Goal: Transaction & Acquisition: Book appointment/travel/reservation

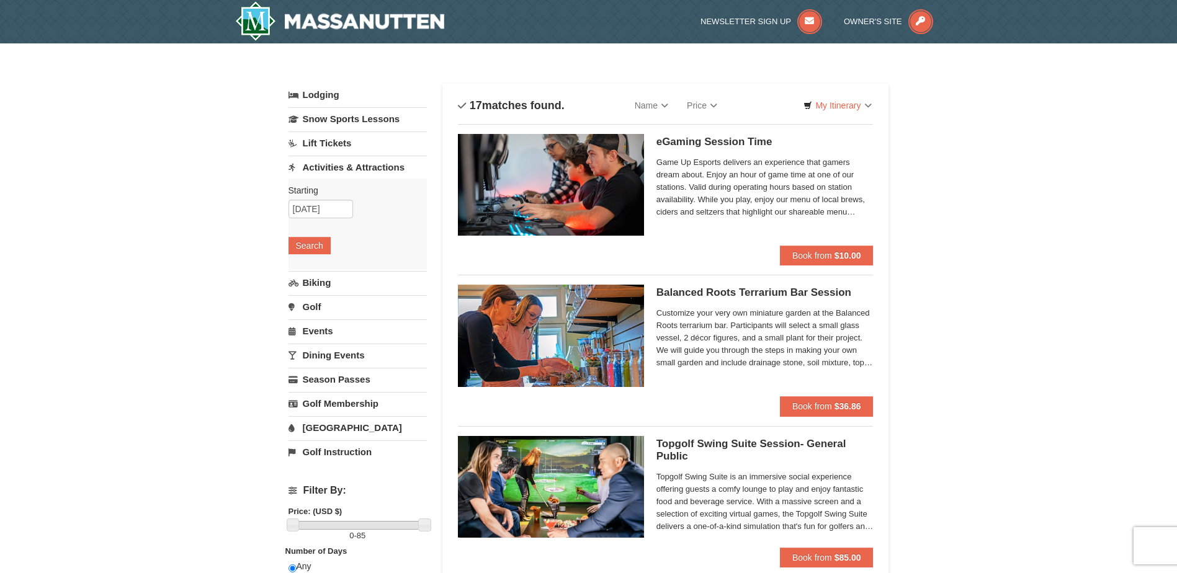
click at [358, 163] on link "Activities & Attractions" at bounding box center [357, 167] width 138 height 23
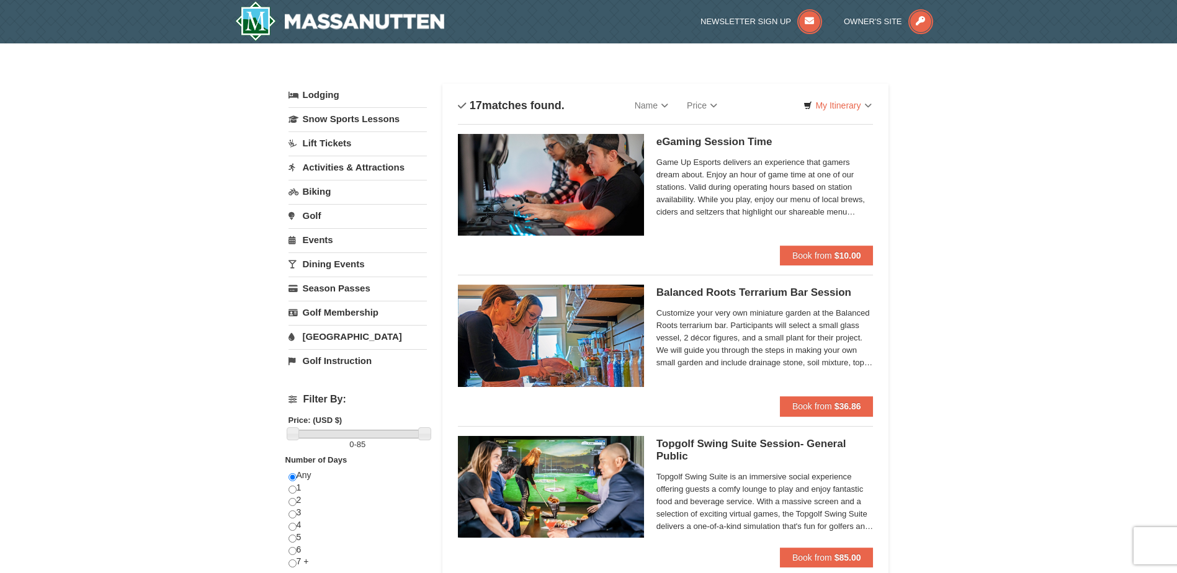
click at [359, 164] on link "Activities & Attractions" at bounding box center [357, 167] width 138 height 23
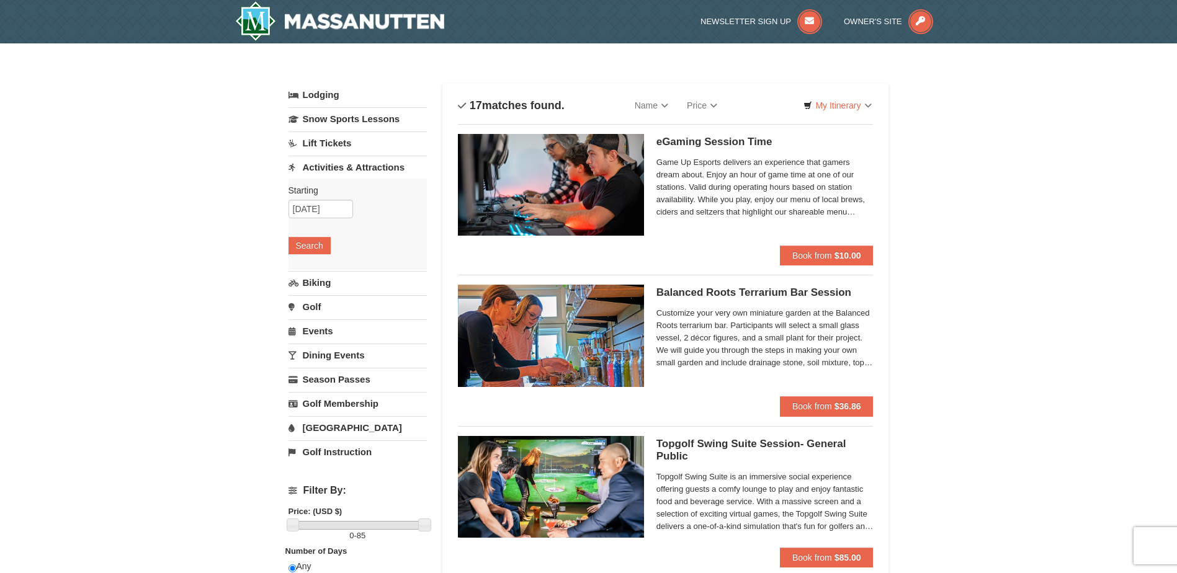
click at [326, 99] on link "Lodging" at bounding box center [357, 95] width 138 height 22
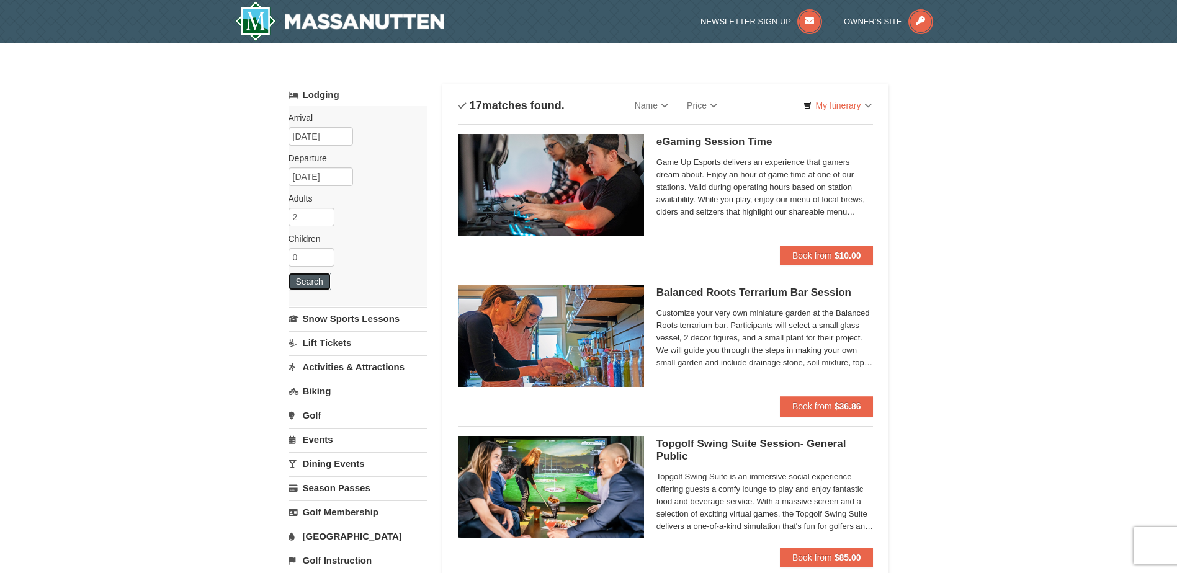
click at [314, 280] on button "Search" at bounding box center [309, 281] width 42 height 17
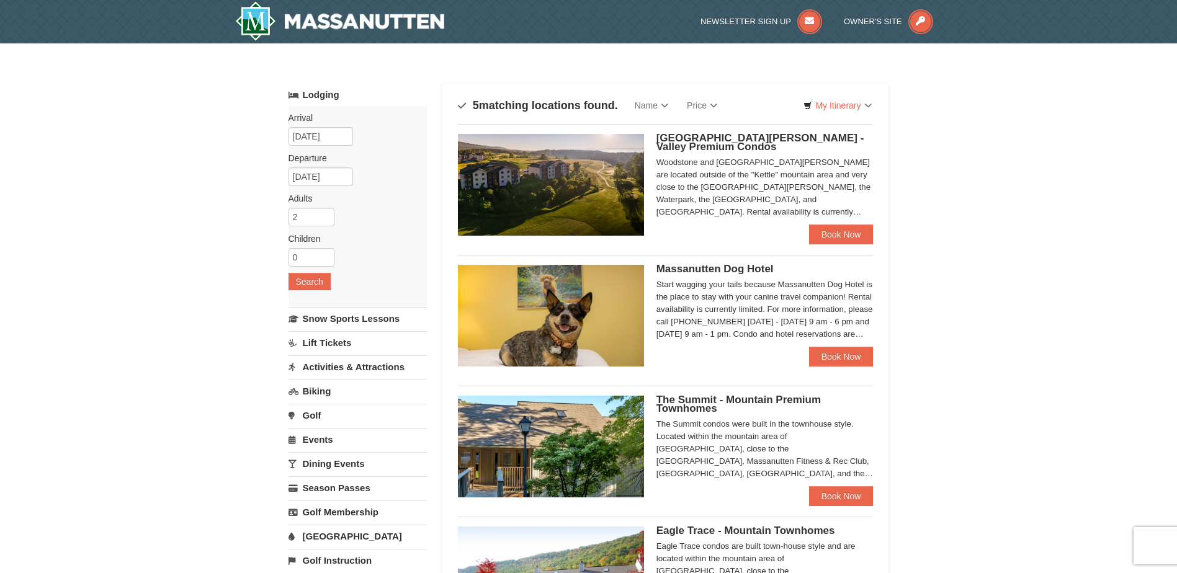
click at [554, 186] on img at bounding box center [551, 185] width 186 height 102
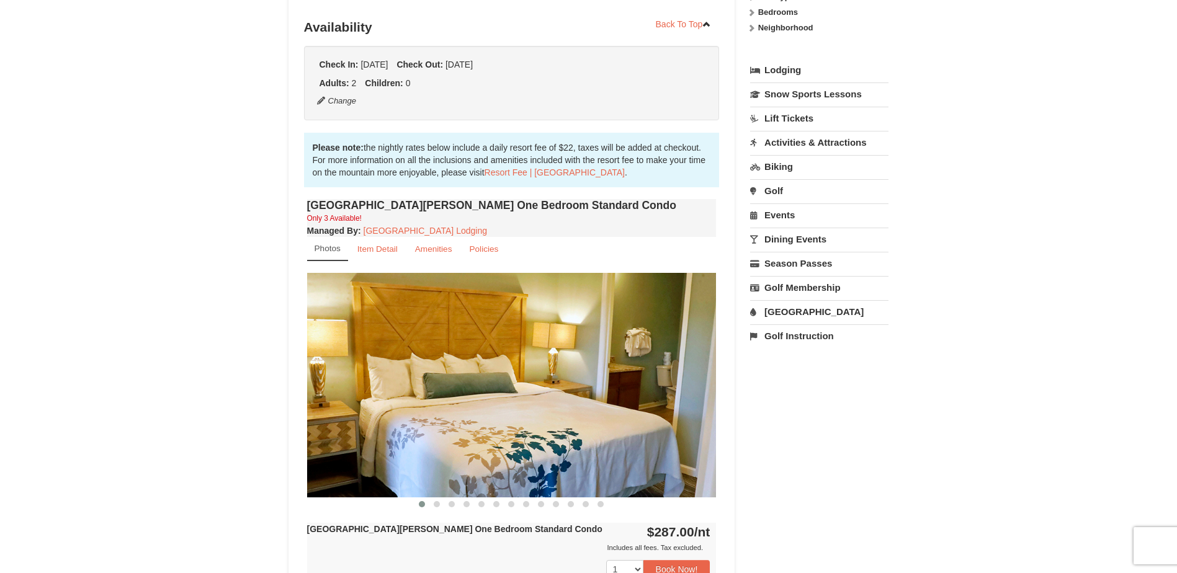
scroll to position [310, 0]
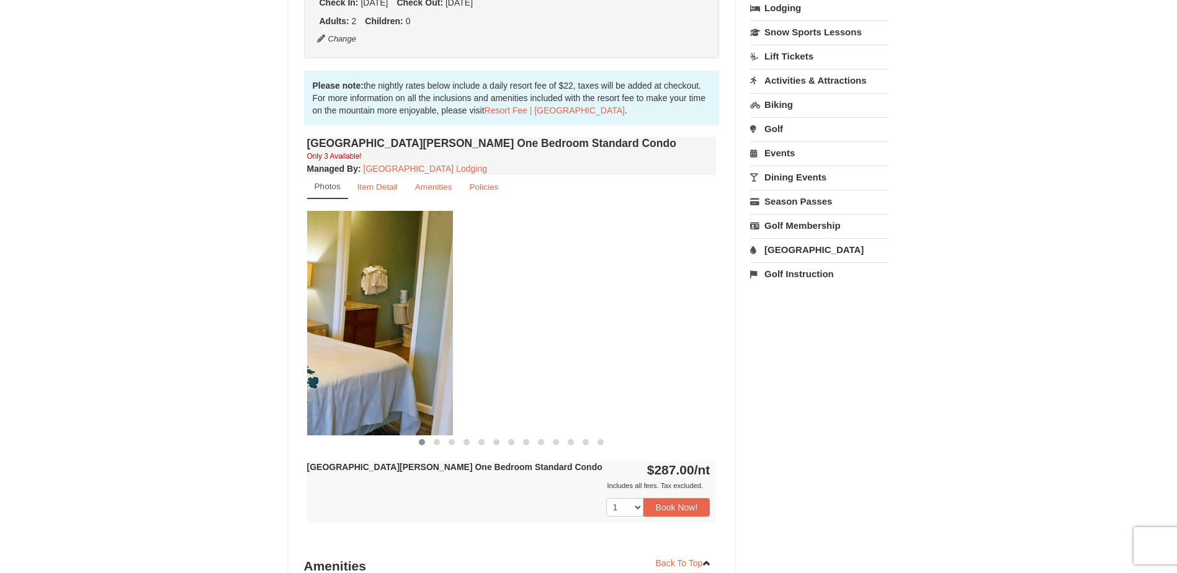
drag, startPoint x: 372, startPoint y: 382, endPoint x: 326, endPoint y: 365, distance: 49.7
click at [214, 365] on div "× <<Back to results [GEOGRAPHIC_DATA][PERSON_NAME] - Valley Premium Condos Book…" at bounding box center [588, 278] width 1177 height 1091
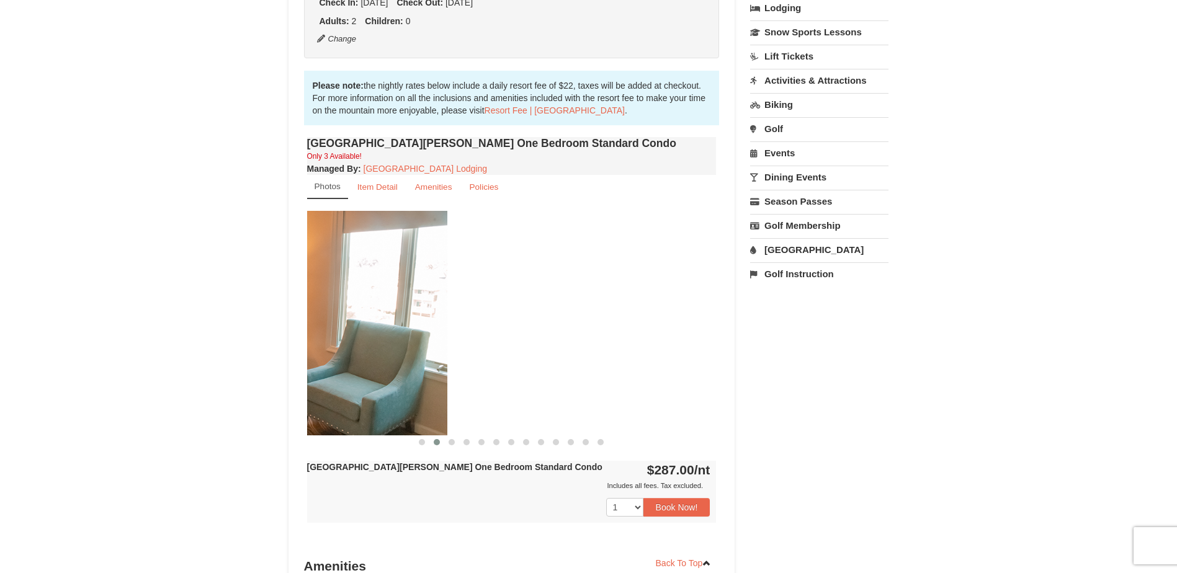
drag, startPoint x: 318, startPoint y: 339, endPoint x: 444, endPoint y: 330, distance: 125.6
click at [290, 339] on div "Book from $287.00! [STREET_ADDRESS], VA Availability Amenities Policies ‹ › Bac…" at bounding box center [511, 304] width 447 height 986
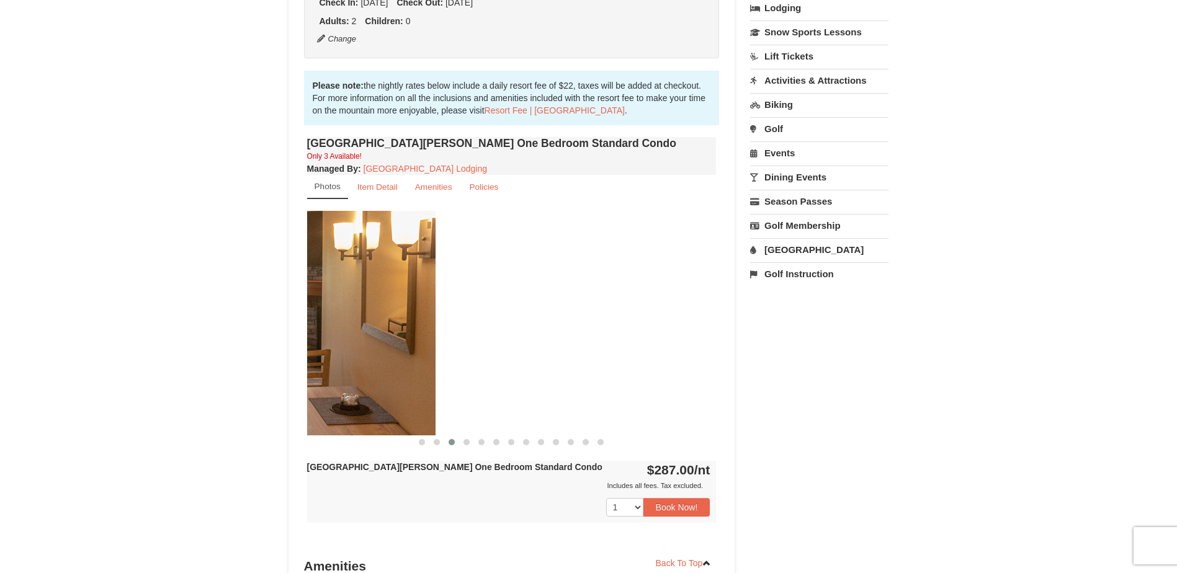
drag, startPoint x: 306, startPoint y: 328, endPoint x: 288, endPoint y: 328, distance: 18.0
click at [288, 328] on div "Book from $287.00! [STREET_ADDRESS], VA Availability Amenities Policies ‹ › Bac…" at bounding box center [511, 304] width 447 height 986
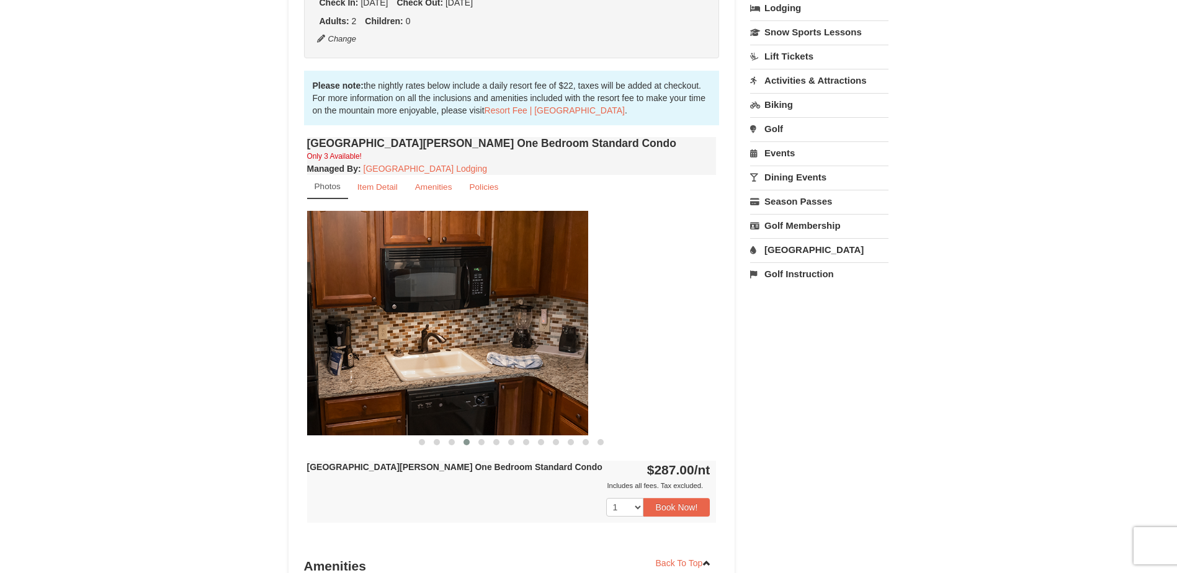
drag, startPoint x: 549, startPoint y: 313, endPoint x: 396, endPoint y: 317, distance: 153.3
click at [288, 323] on div "Book from $287.00! [STREET_ADDRESS], VA Availability Amenities Policies ‹ › Bac…" at bounding box center [511, 304] width 447 height 986
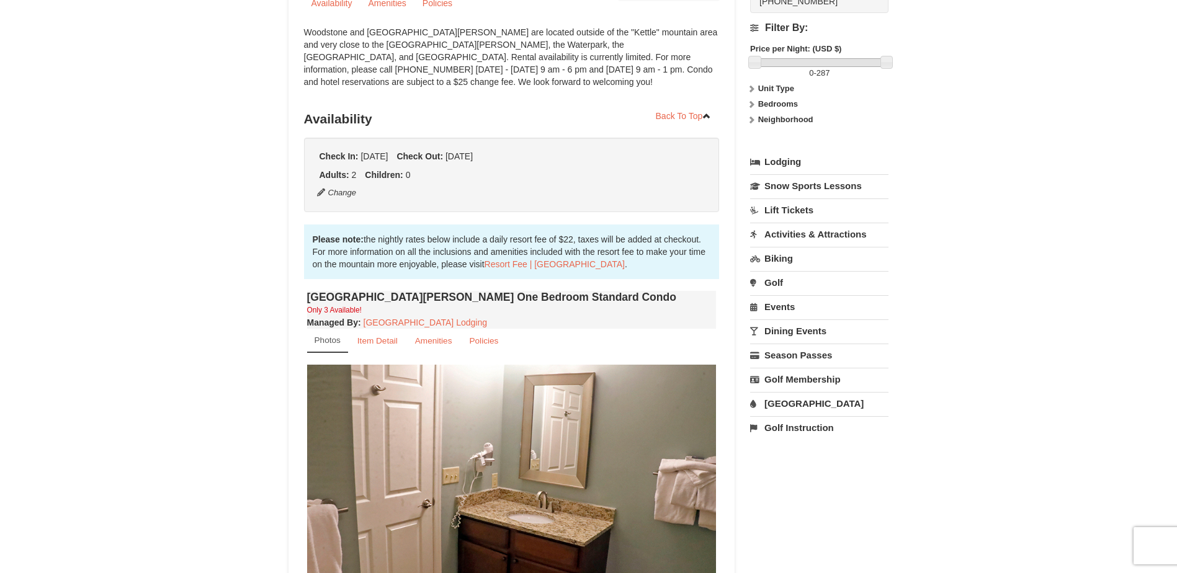
scroll to position [0, 0]
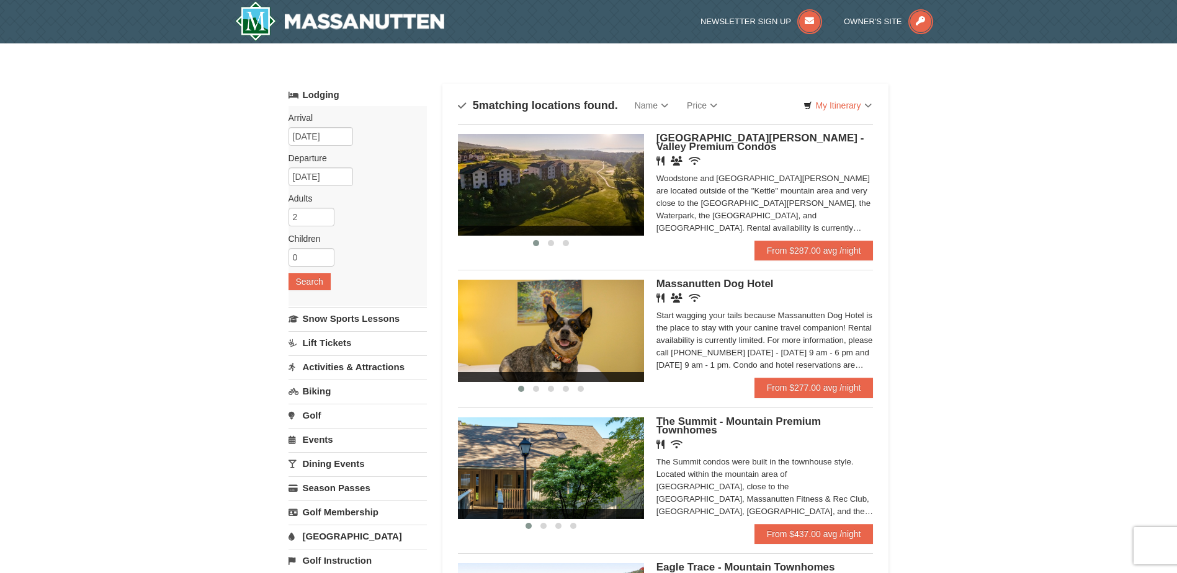
scroll to position [310, 0]
